Goal: Check status: Check status

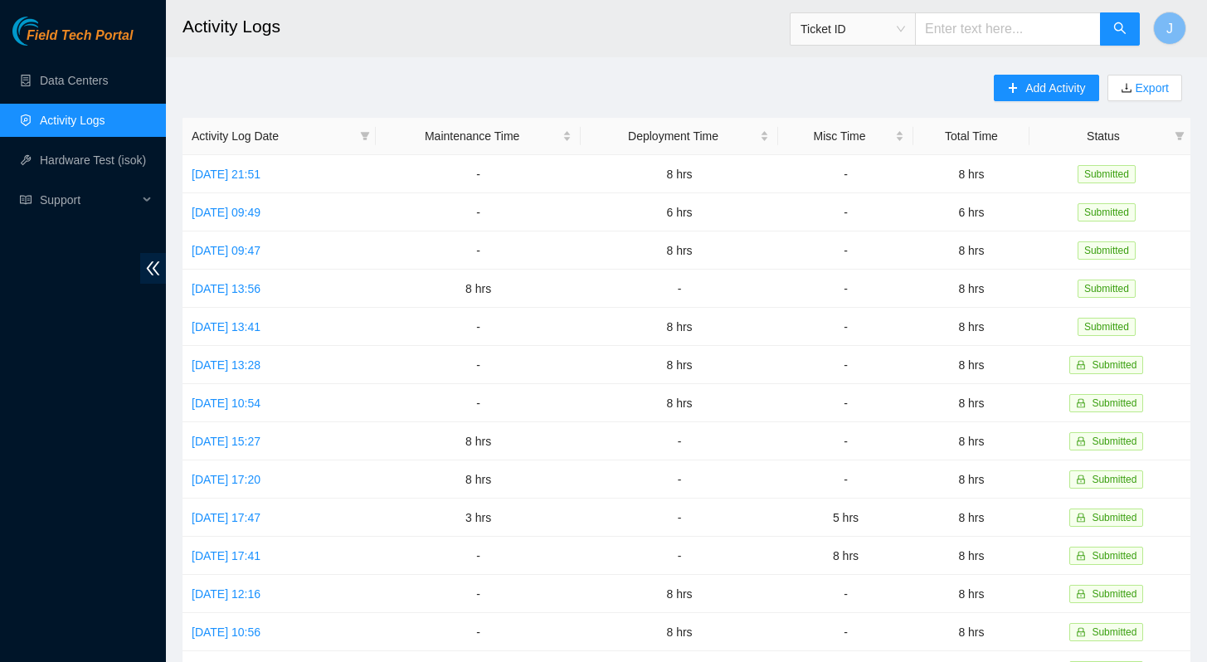
click at [68, 119] on link "Activity Logs" at bounding box center [73, 120] width 66 height 13
click at [78, 74] on link "Data Centers" at bounding box center [74, 80] width 68 height 13
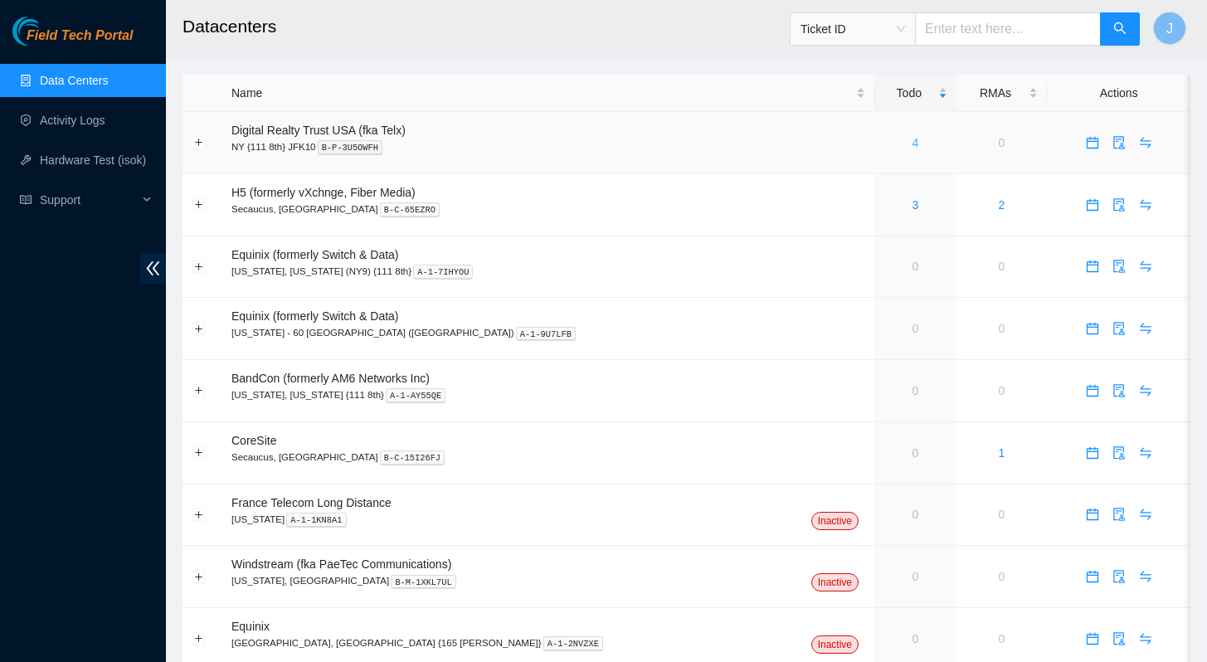
click at [911, 141] on link "4" at bounding box center [914, 142] width 7 height 13
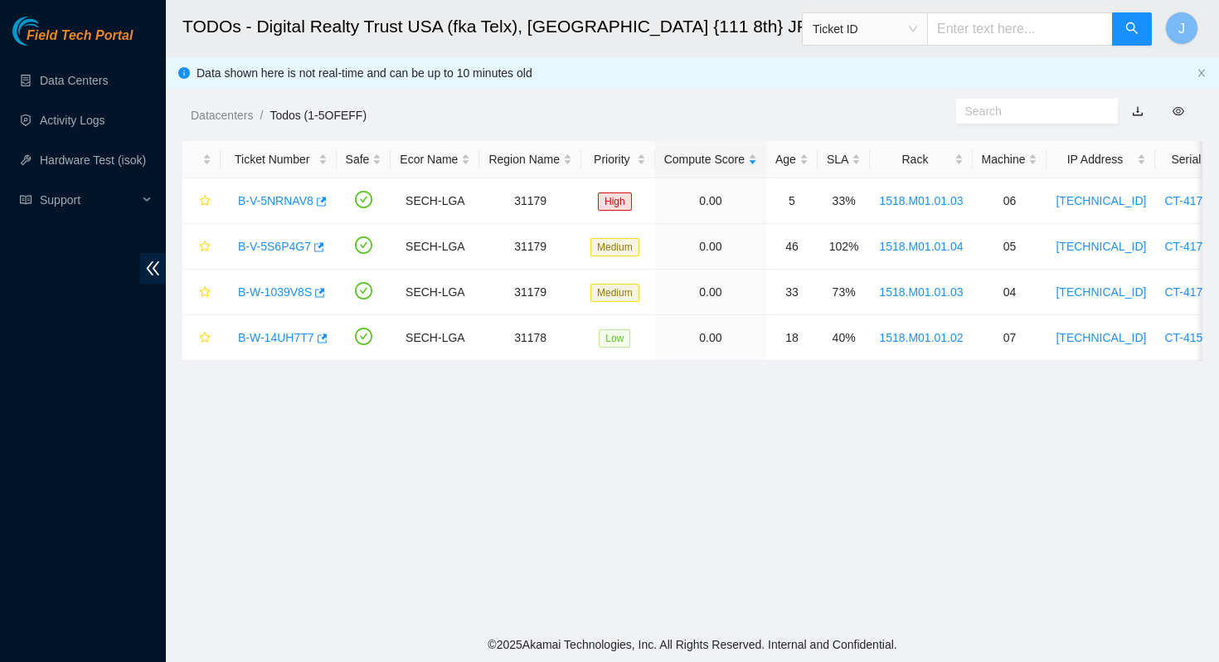
click at [996, 27] on input "text" at bounding box center [1020, 28] width 186 height 33
paste input "B-W-166Q1BP"
type input "B-W-166Q1BP"
